Goal: Navigation & Orientation: Find specific page/section

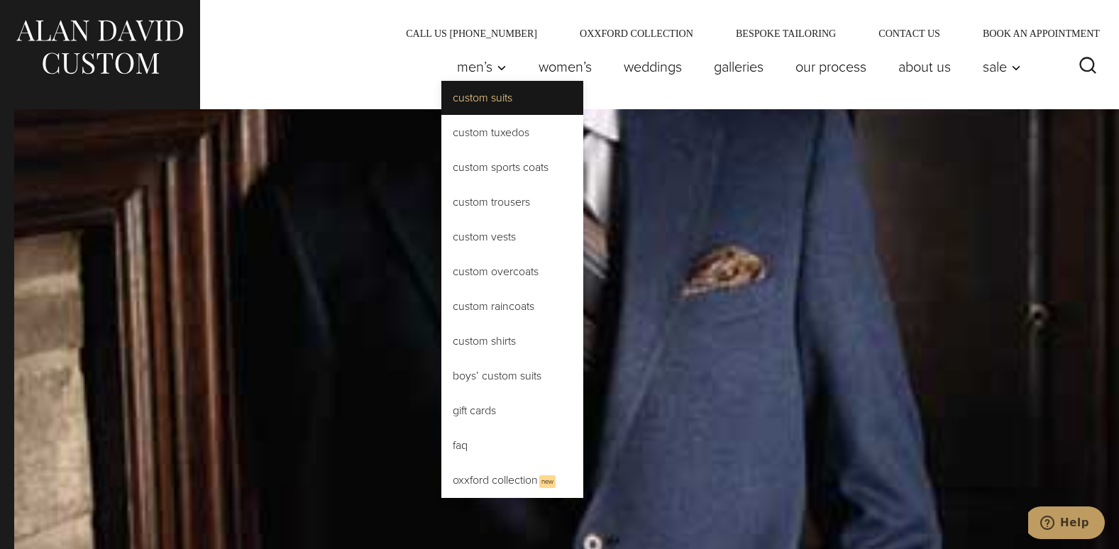
click at [485, 96] on link "Custom Suits" at bounding box center [512, 98] width 142 height 34
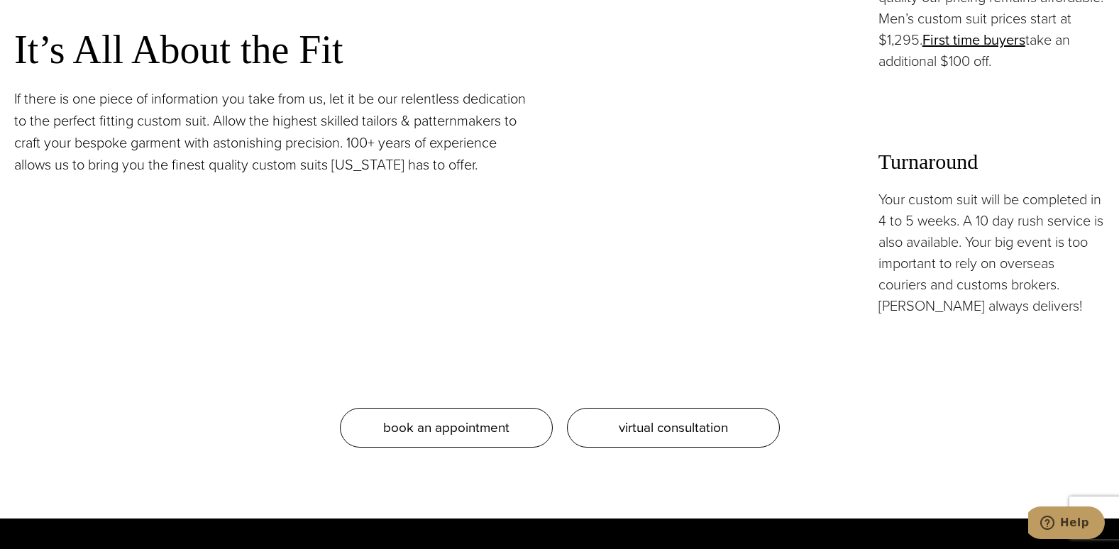
scroll to position [1390, 0]
